Goal: Task Accomplishment & Management: Manage account settings

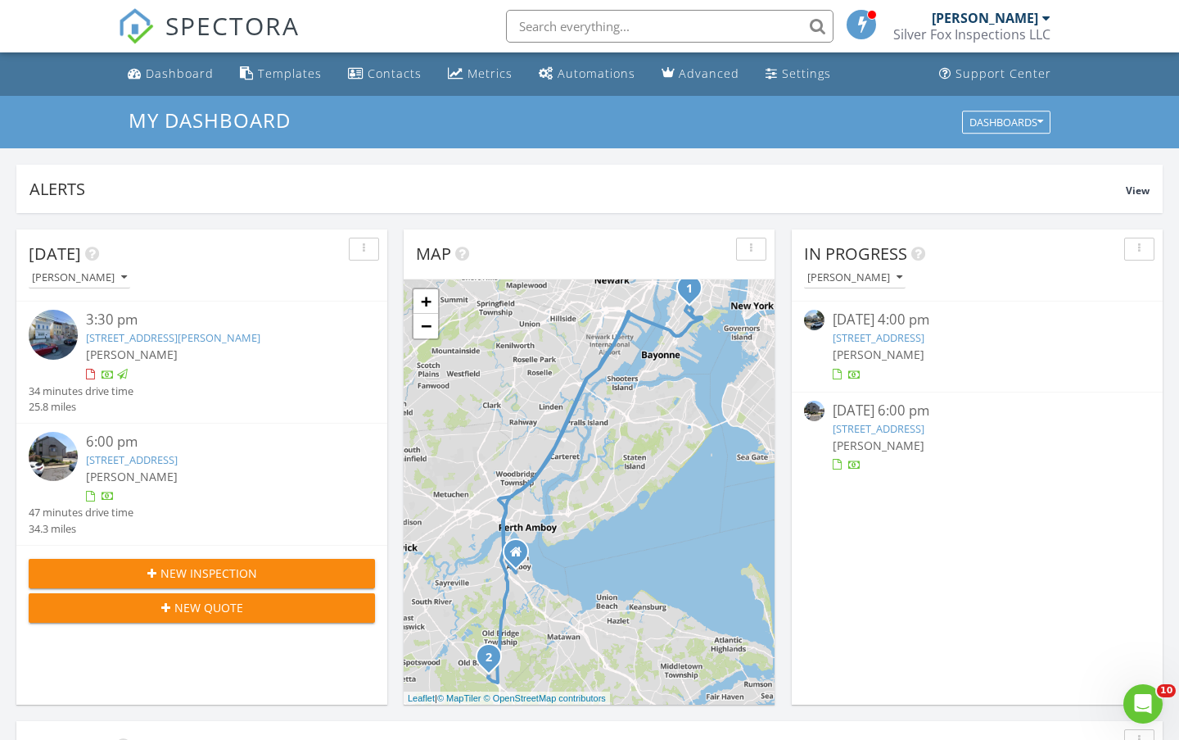
click at [908, 435] on div "08/27/25 6:00 pm 127 Diamond Ln, Old Bridge, NJ 08857 Christopher Patrizzo" at bounding box center [977, 437] width 289 height 73
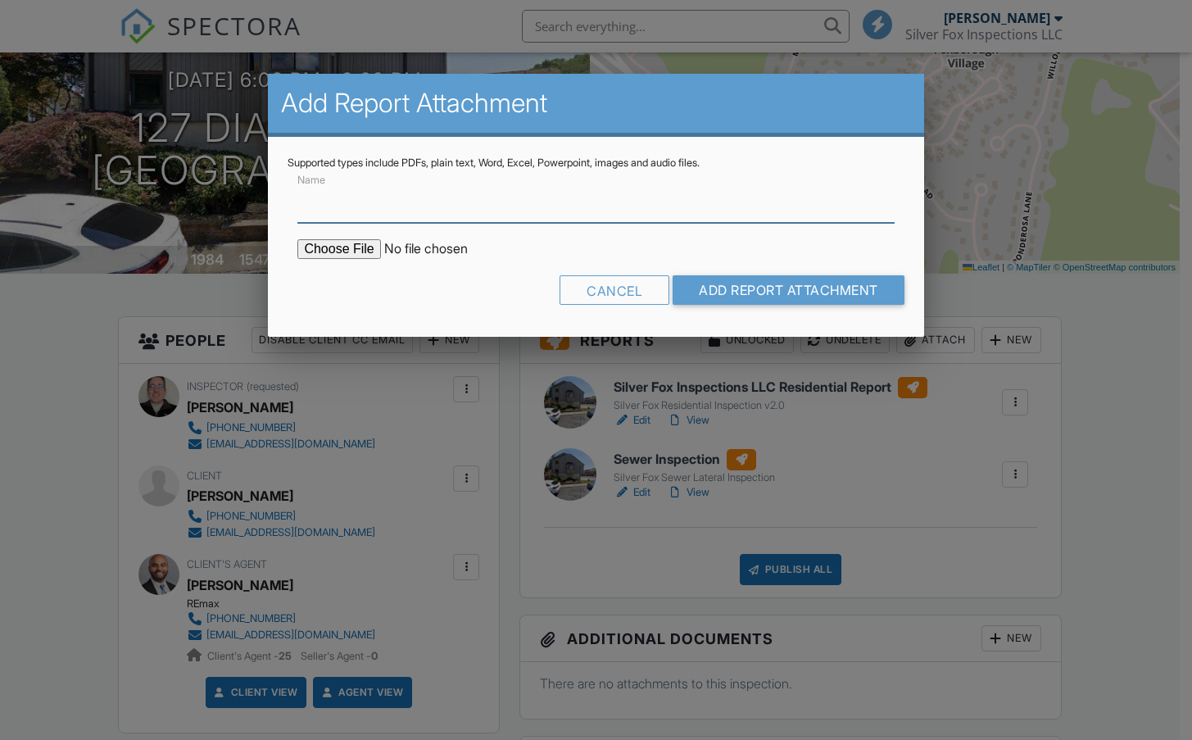
scroll to position [164, 0]
click at [357, 251] on input "file" at bounding box center [436, 249] width 278 height 20
type input "C:\fakepath\127 Diamond Old Bridge Termite Report.pdf"
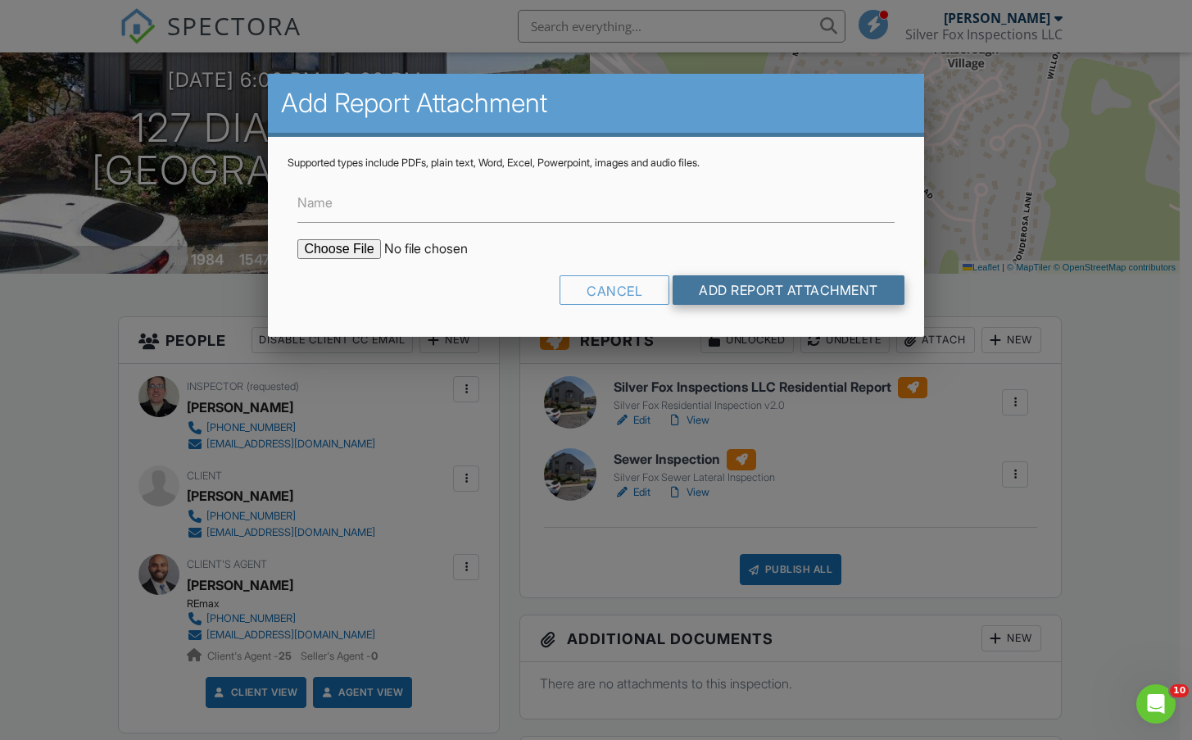
click at [817, 281] on input "Add Report Attachment" at bounding box center [788, 289] width 232 height 29
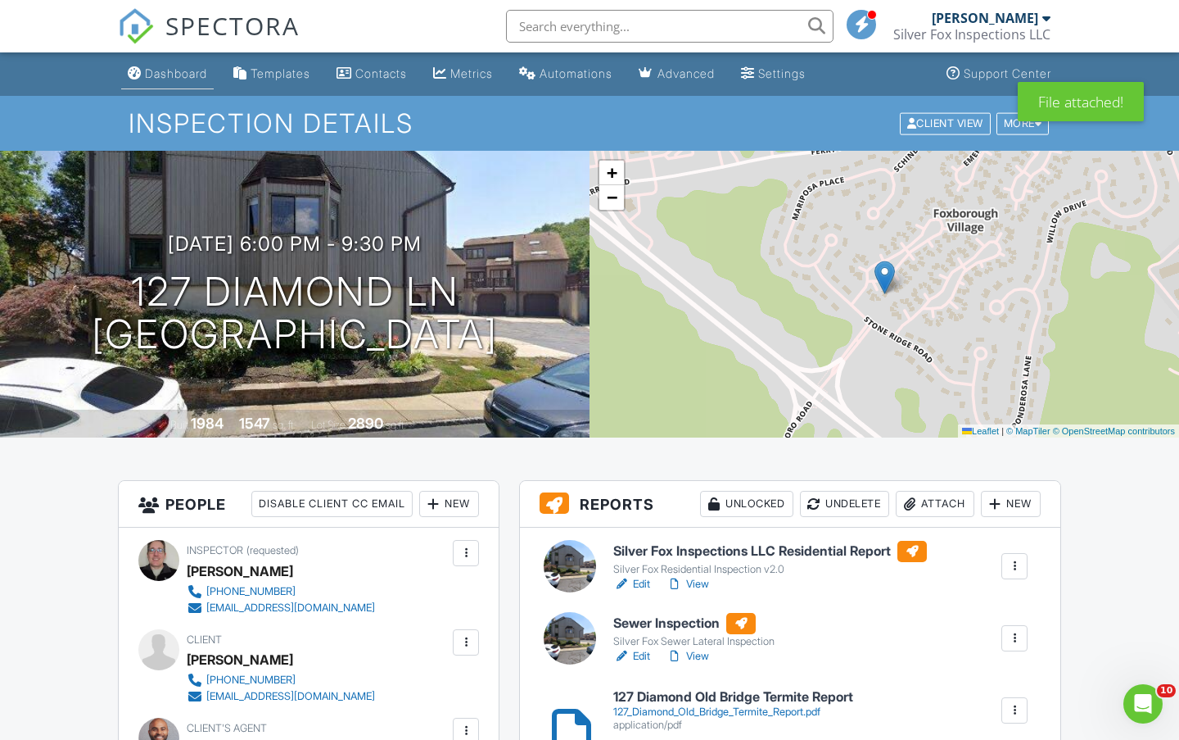
click at [171, 61] on link "Dashboard" at bounding box center [167, 74] width 93 height 30
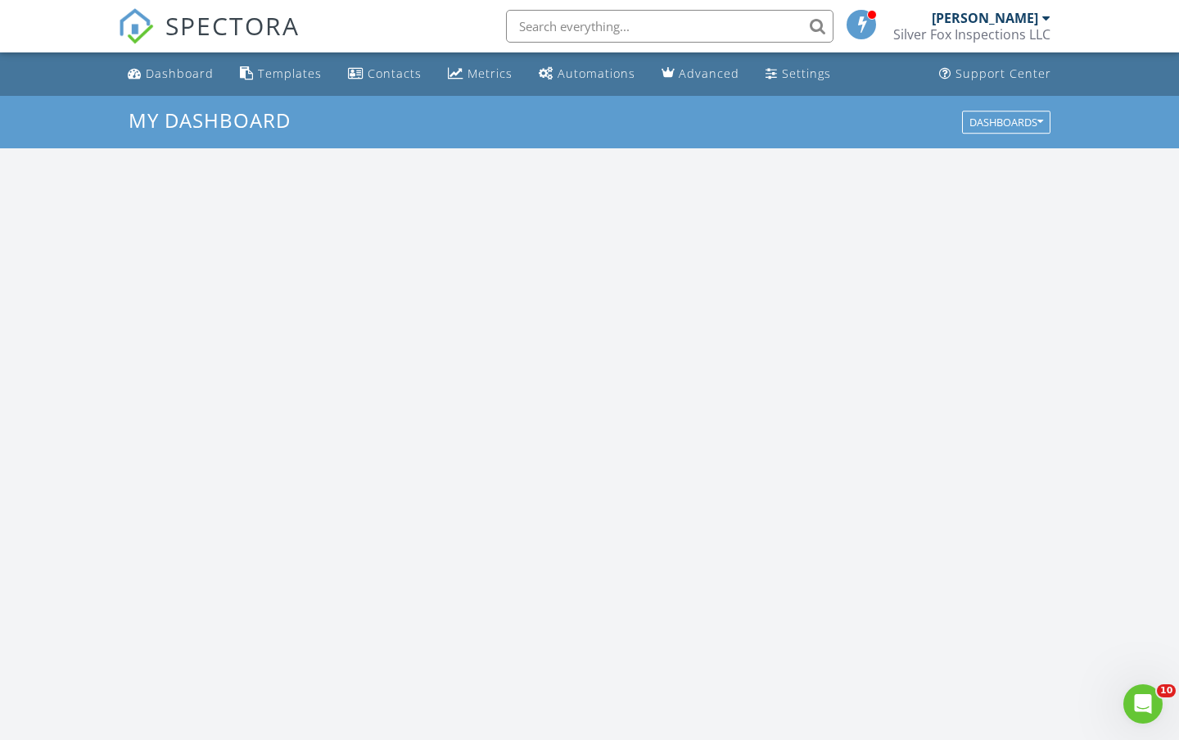
scroll to position [1516, 1205]
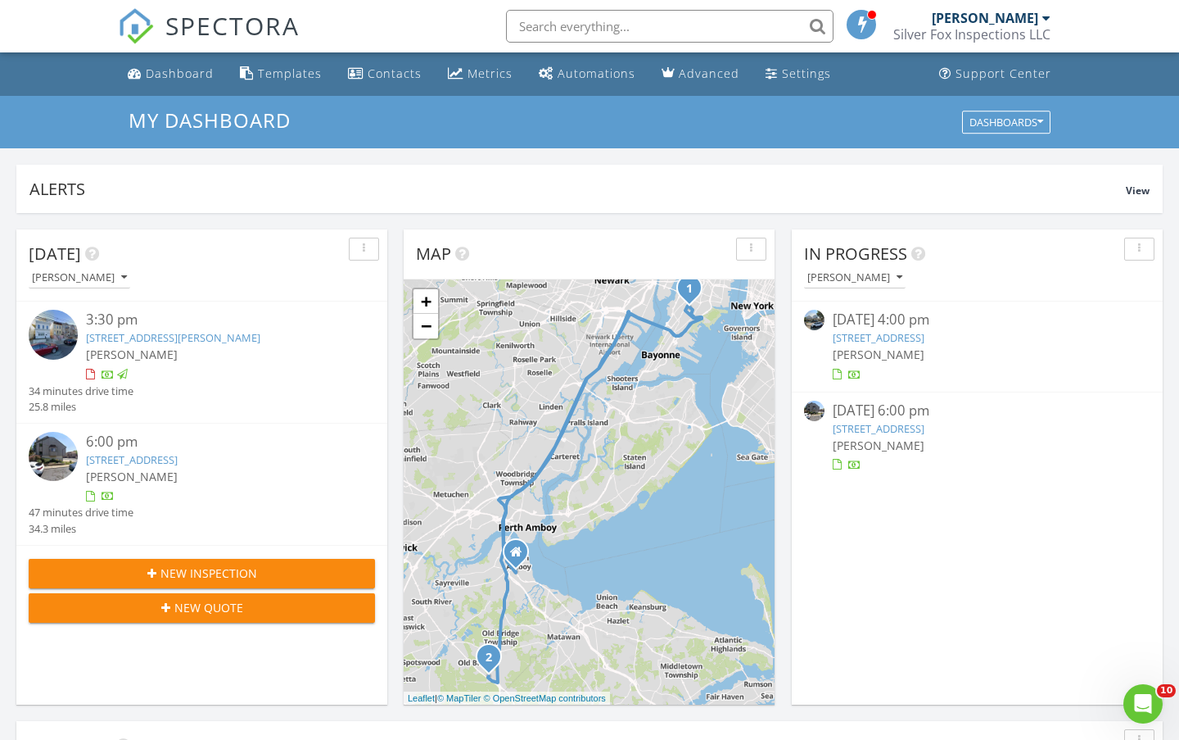
click at [923, 333] on link "207 S Broadway, South Amboy, NJ 08879" at bounding box center [879, 337] width 92 height 15
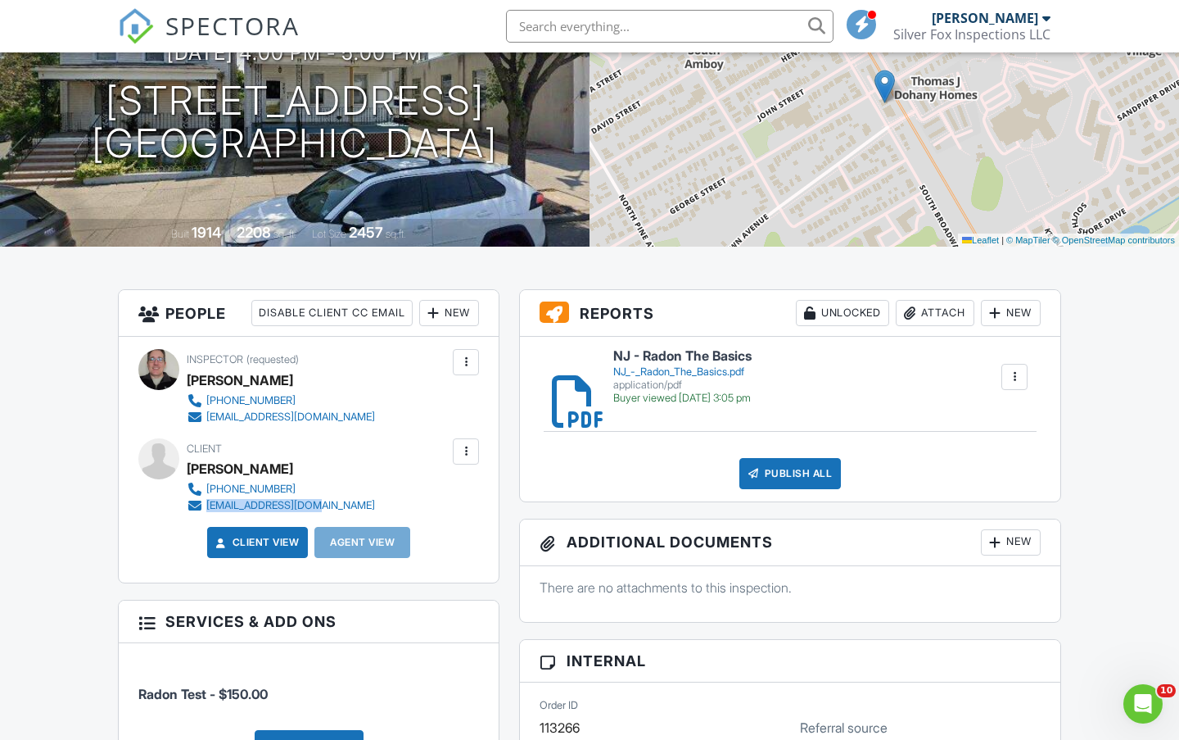
drag, startPoint x: 333, startPoint y: 506, endPoint x: 209, endPoint y: 508, distance: 123.7
click at [209, 508] on div "Client [PERSON_NAME] [PHONE_NUMBER] [EMAIL_ADDRESS][DOMAIN_NAME]" at bounding box center [320, 475] width 267 height 75
copy div "[EMAIL_ADDRESS][DOMAIN_NAME]"
click at [934, 312] on div "Attach" at bounding box center [935, 313] width 79 height 26
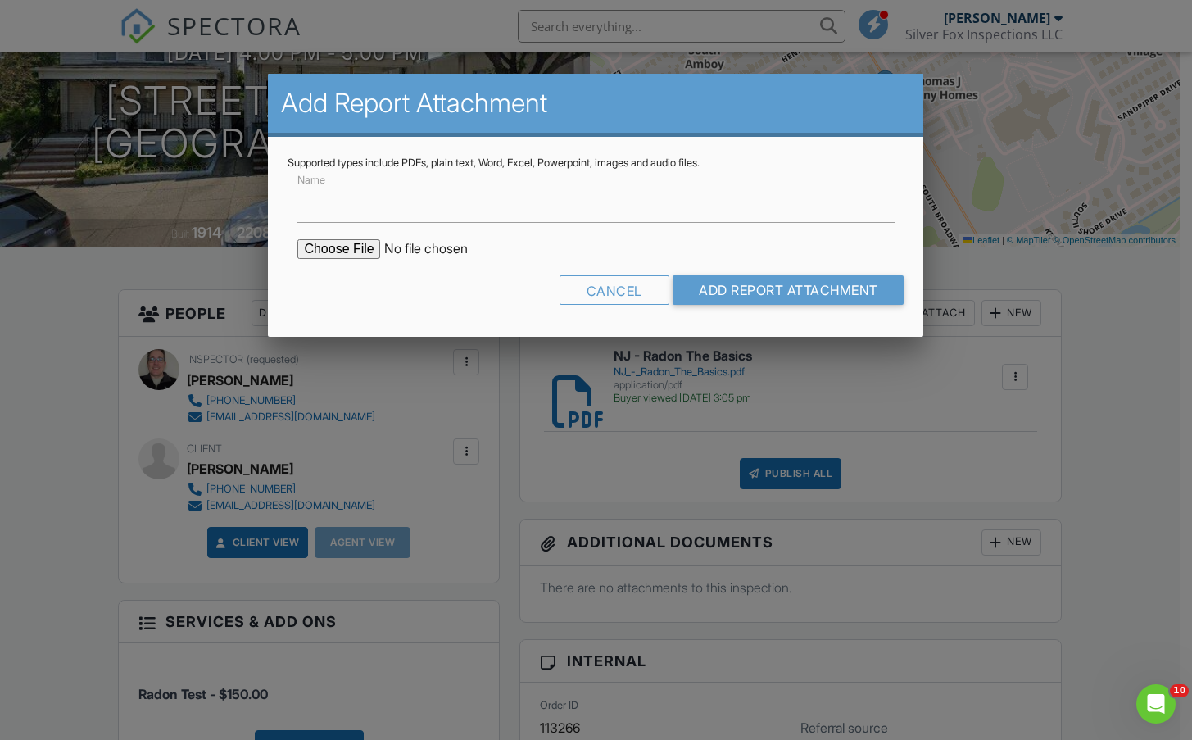
click at [357, 254] on input "file" at bounding box center [436, 249] width 278 height 20
type input "C:\fakepath\207 S. Broadway, South Amboy, NJ 08879.pdf"
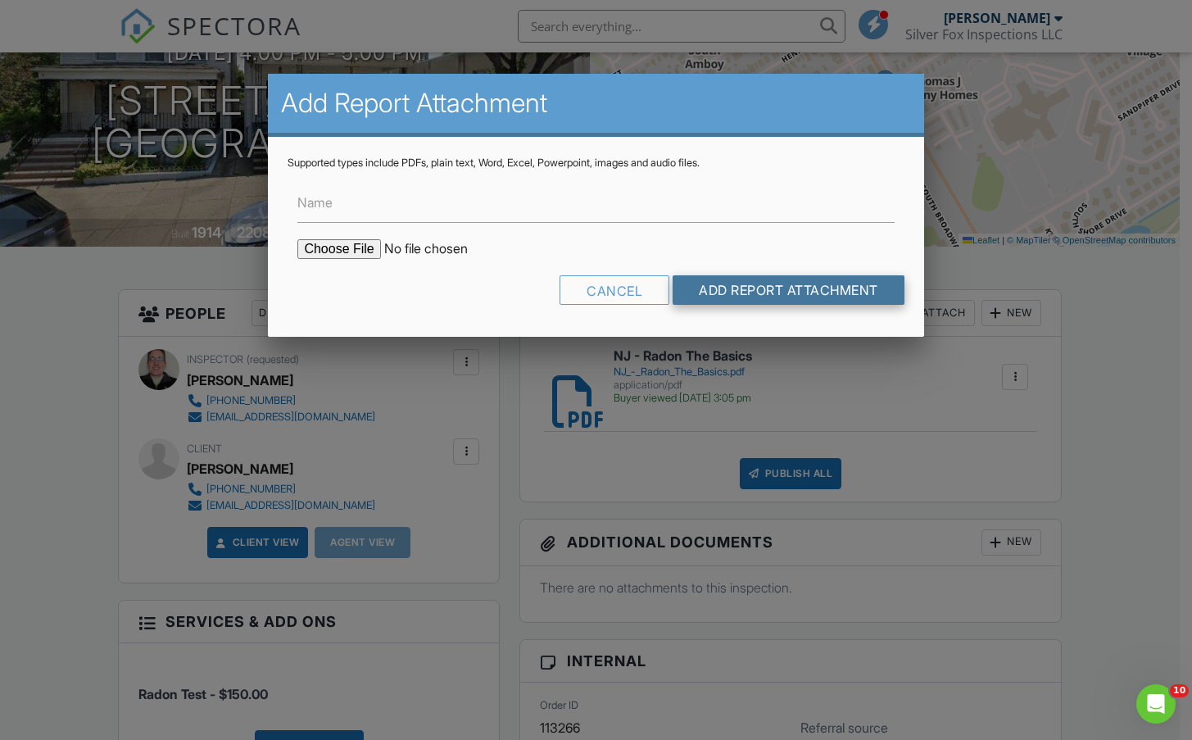
click at [722, 292] on input "Add Report Attachment" at bounding box center [788, 289] width 232 height 29
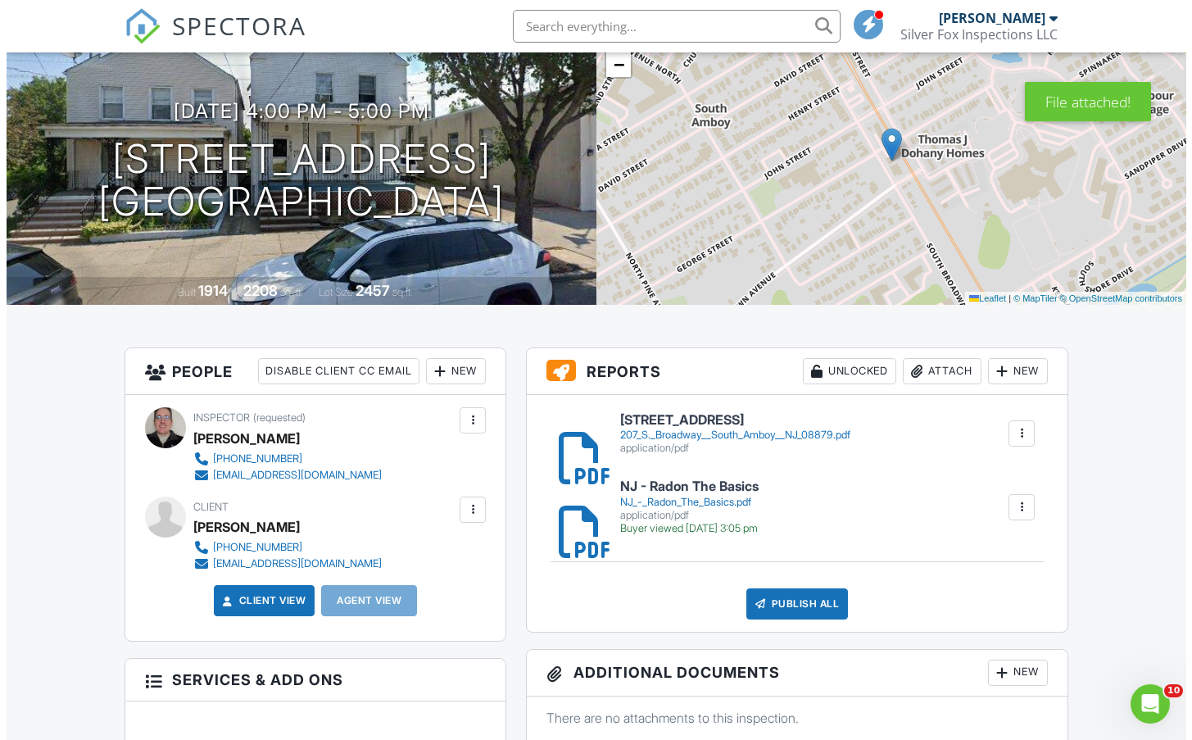
scroll to position [137, 0]
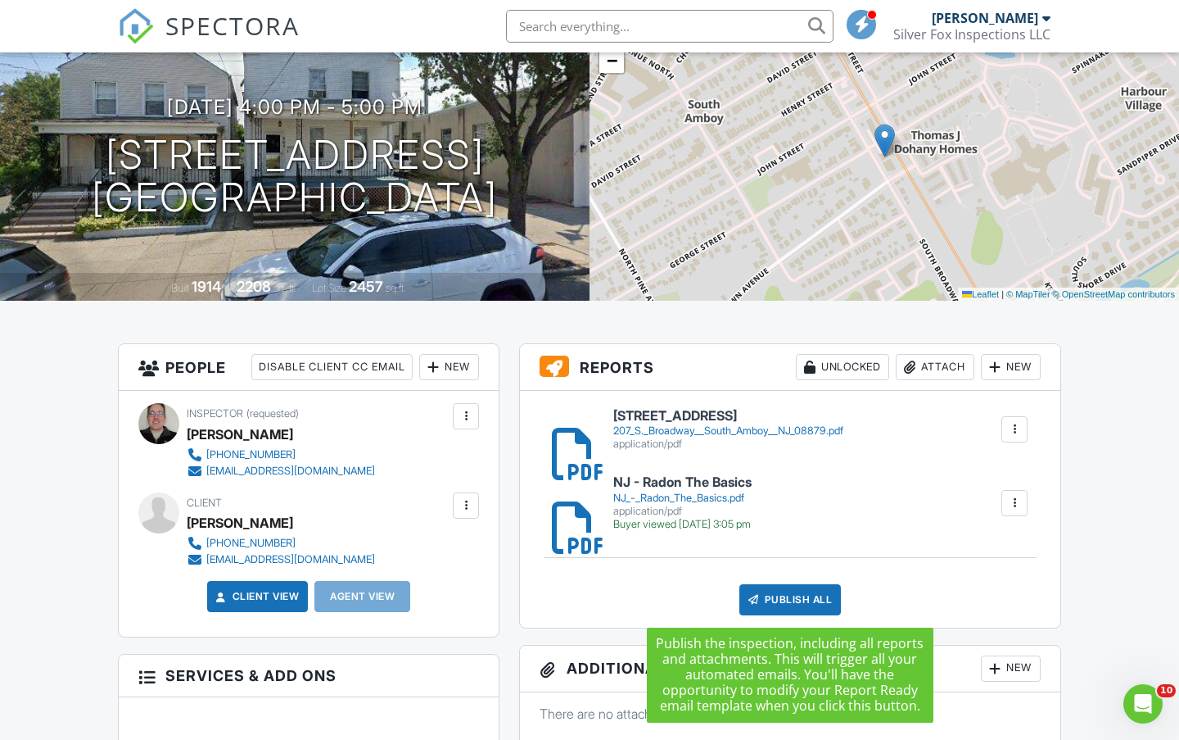
click at [796, 599] on div "Publish All" at bounding box center [791, 599] width 102 height 31
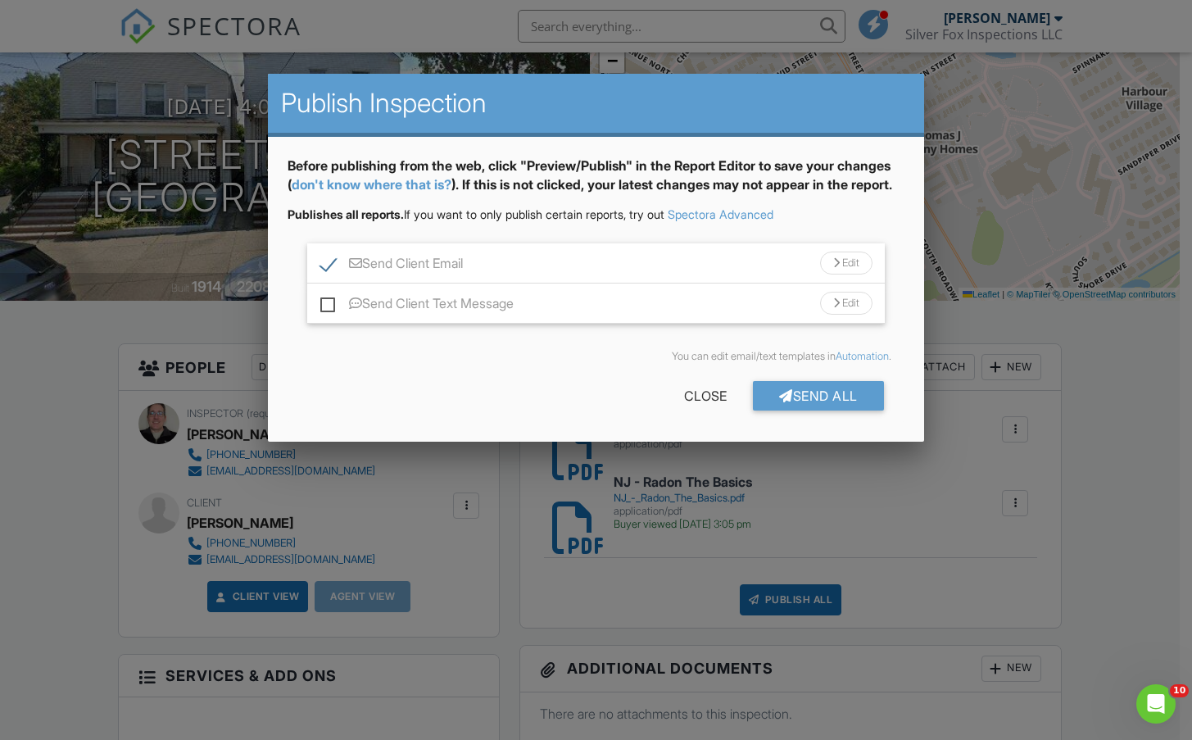
click at [333, 276] on label "Send Client Email" at bounding box center [391, 266] width 143 height 20
checkbox input "false"
click at [790, 422] on div "Send All Close" at bounding box center [595, 399] width 616 height 46
click at [799, 410] on div "Send All" at bounding box center [818, 395] width 131 height 29
